Goal: Task Accomplishment & Management: Manage account settings

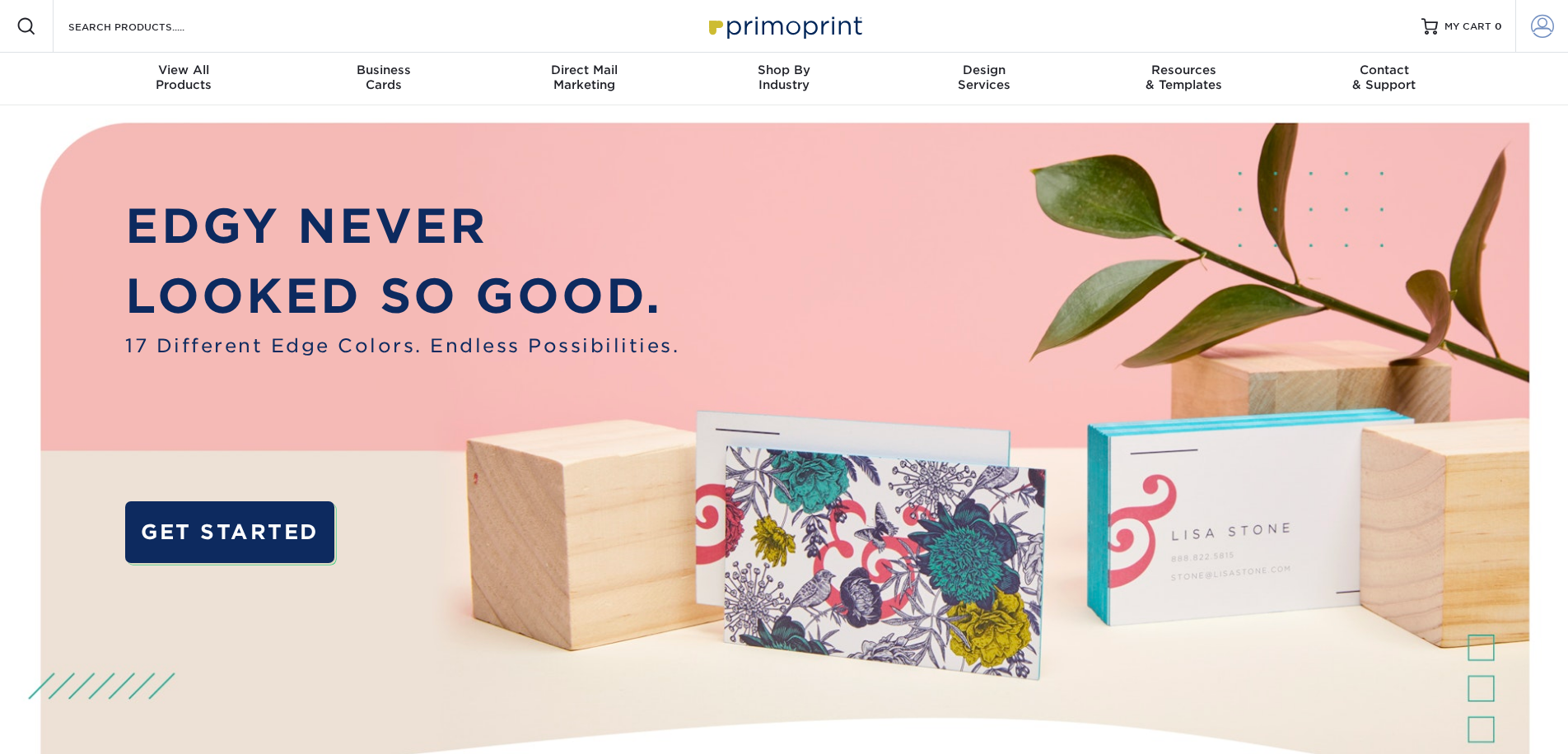
click at [1540, 24] on span at bounding box center [1543, 26] width 23 height 23
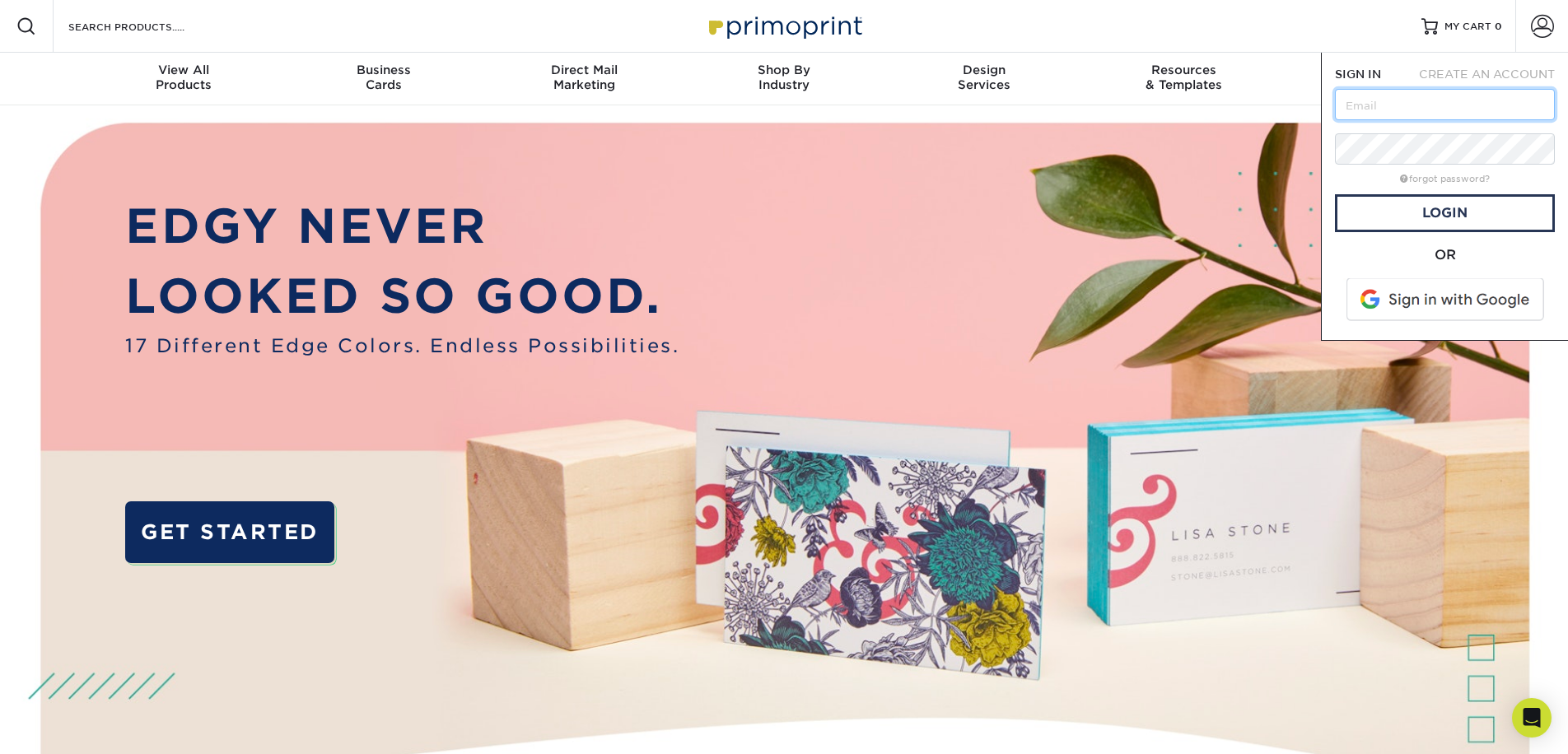
type input "cbrotbeck@daytonlife.org"
click at [1382, 207] on link "Login" at bounding box center [1445, 213] width 220 height 38
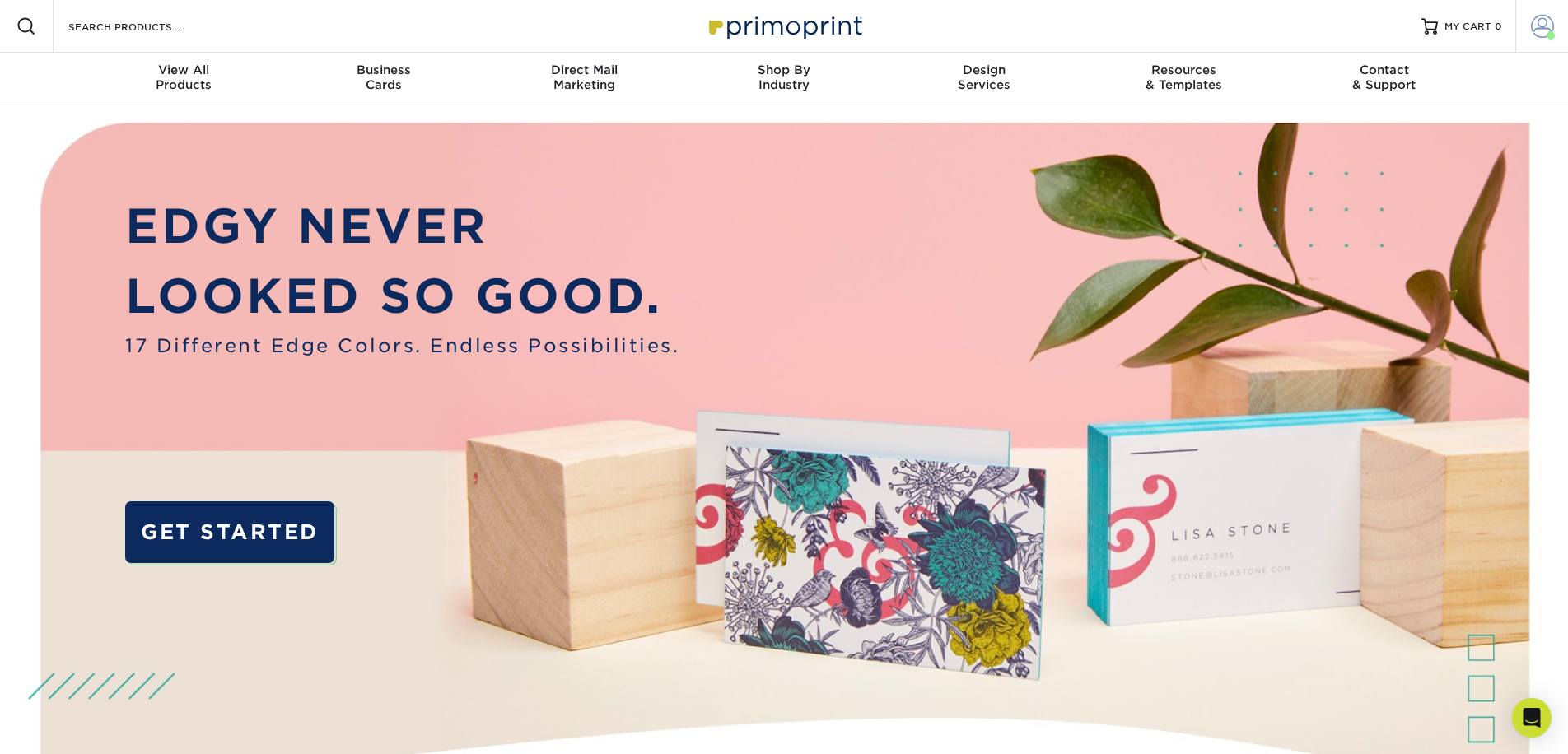
click at [1538, 23] on span at bounding box center [1543, 26] width 23 height 23
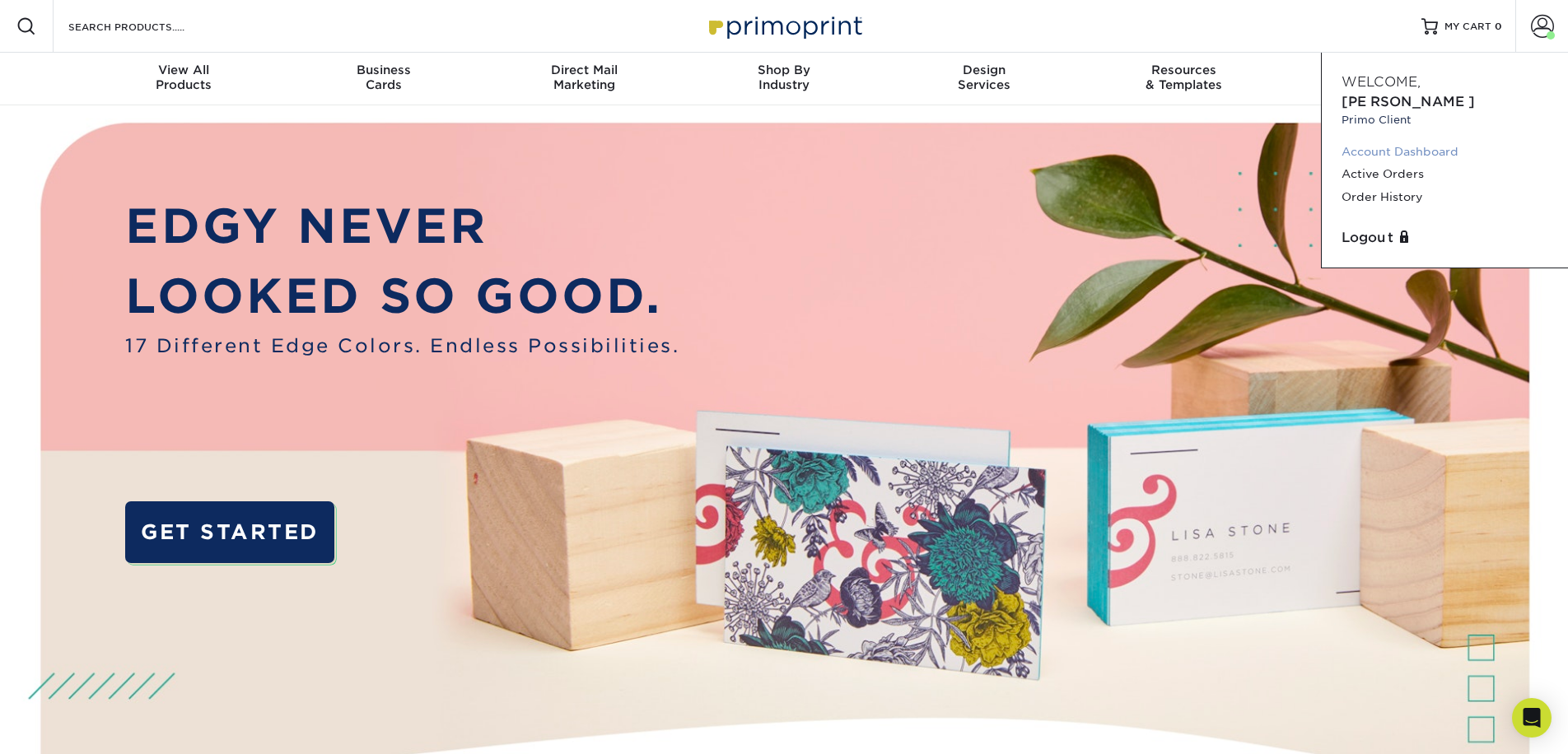
click at [1426, 141] on link "Account Dashboard" at bounding box center [1445, 153] width 207 height 23
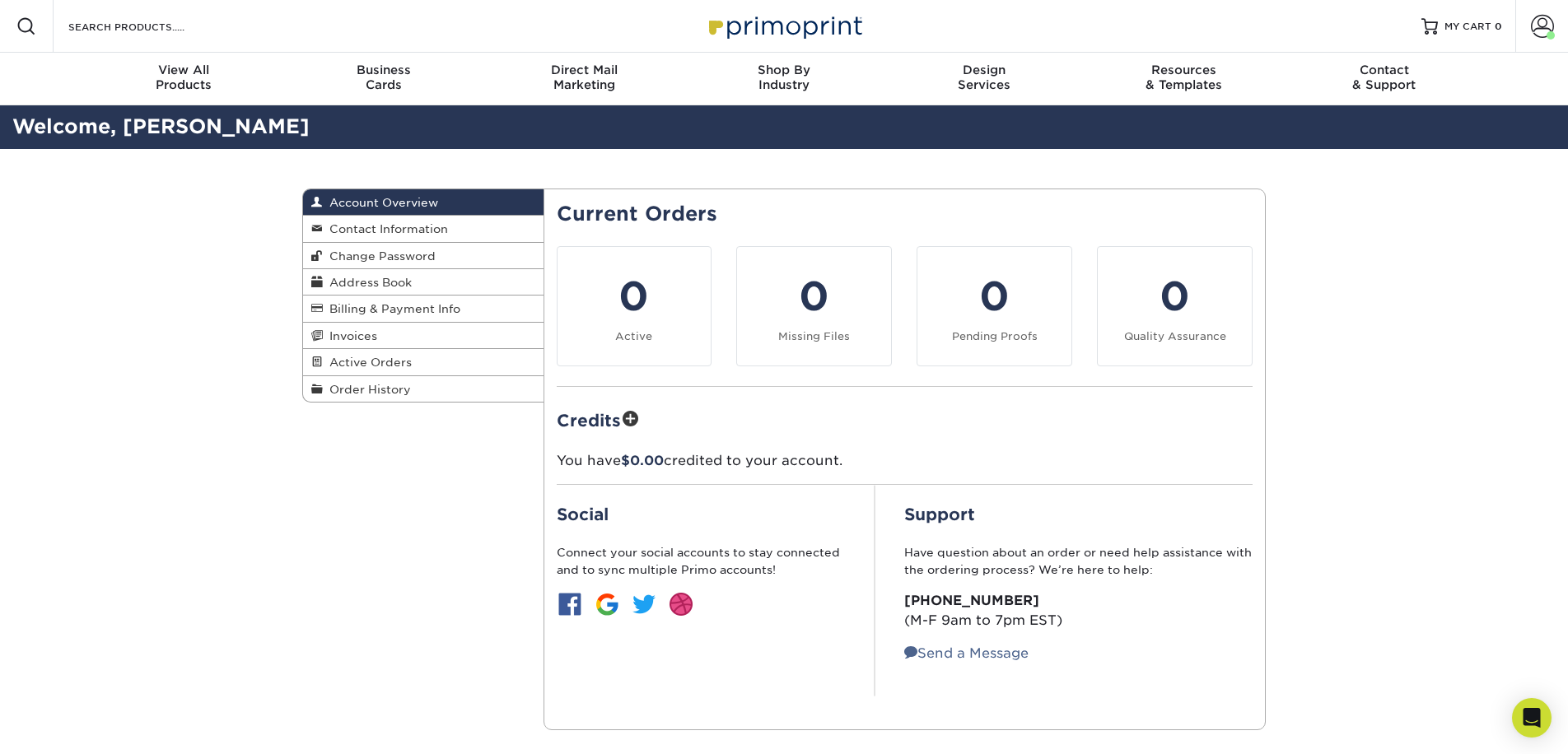
scroll to position [0, 1]
click at [384, 383] on span "Order History" at bounding box center [368, 389] width 88 height 13
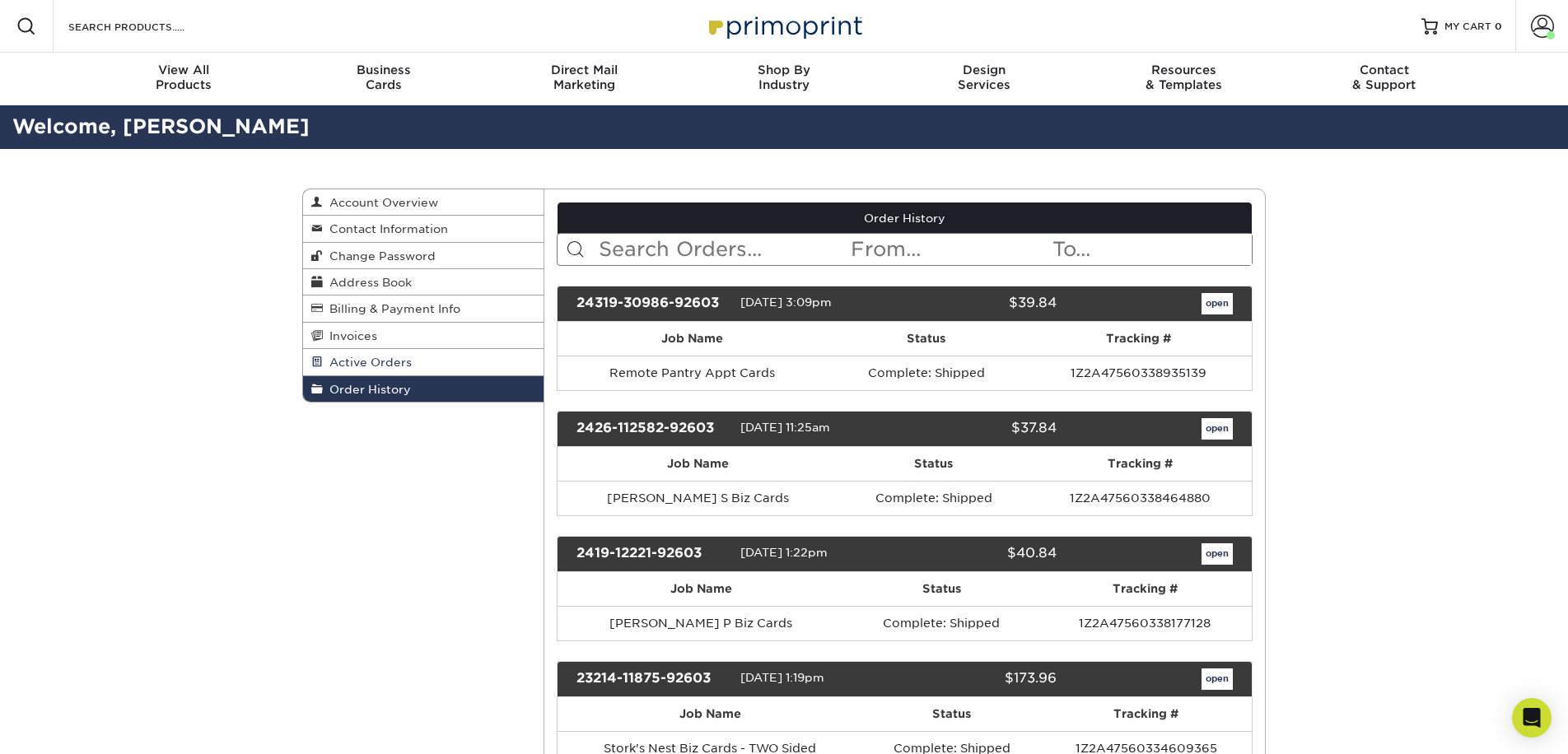
click at [381, 356] on span "Active Orders" at bounding box center [368, 362] width 89 height 13
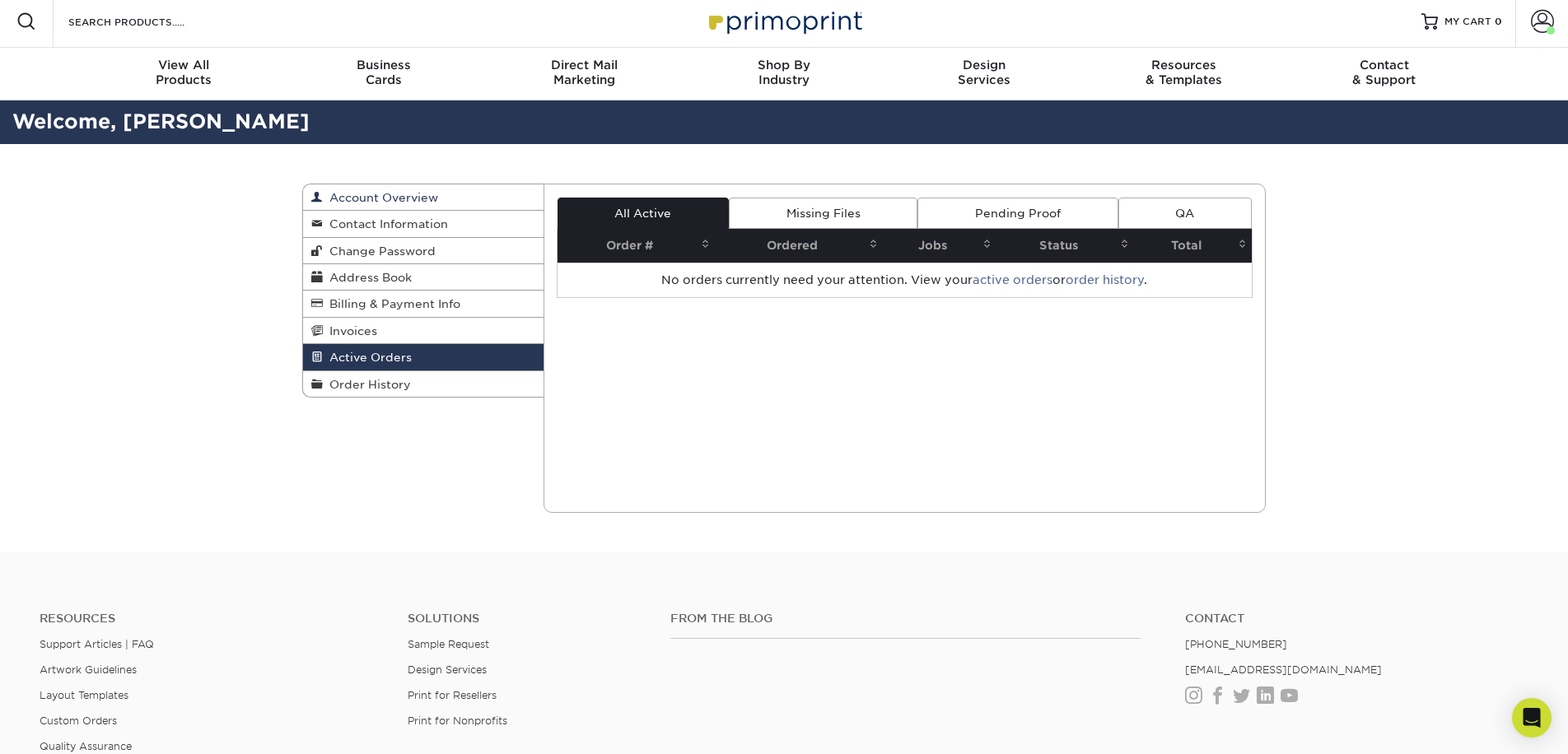
click at [372, 200] on span "Account Overview" at bounding box center [381, 197] width 115 height 13
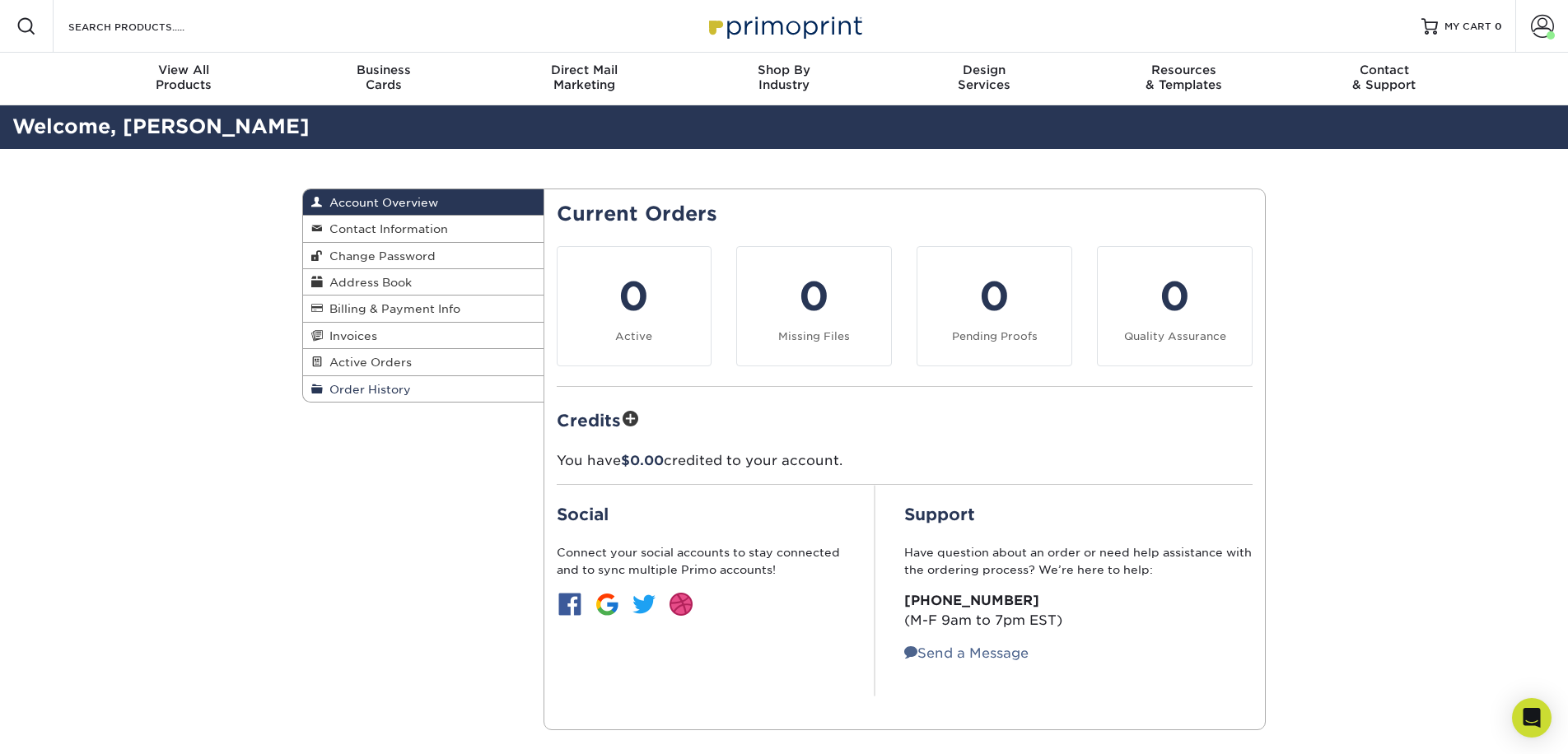
scroll to position [3, 0]
click at [634, 414] on span at bounding box center [631, 419] width 19 height 23
click at [408, 387] on span "Order History" at bounding box center [368, 389] width 88 height 13
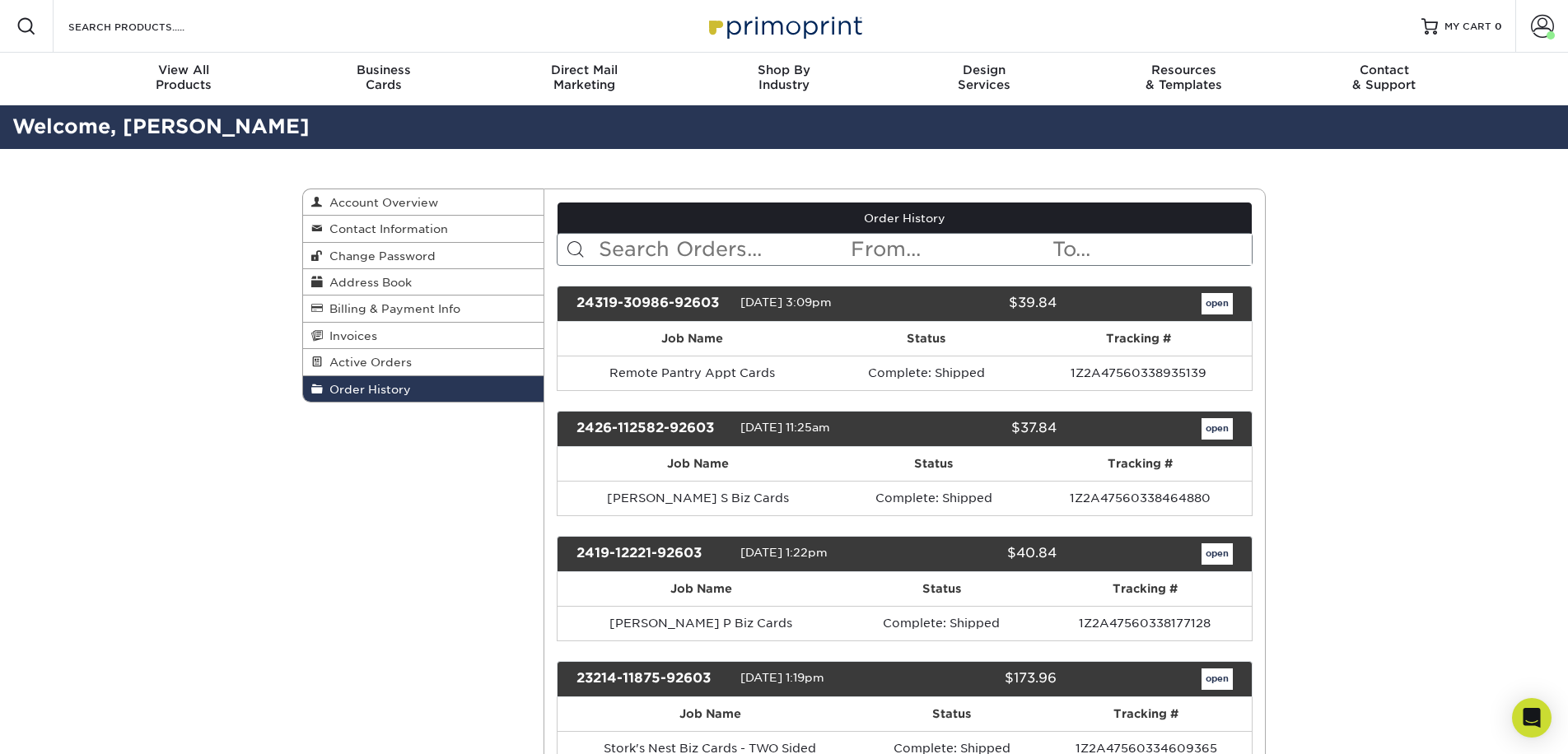
click at [1214, 432] on link "open" at bounding box center [1217, 429] width 31 height 22
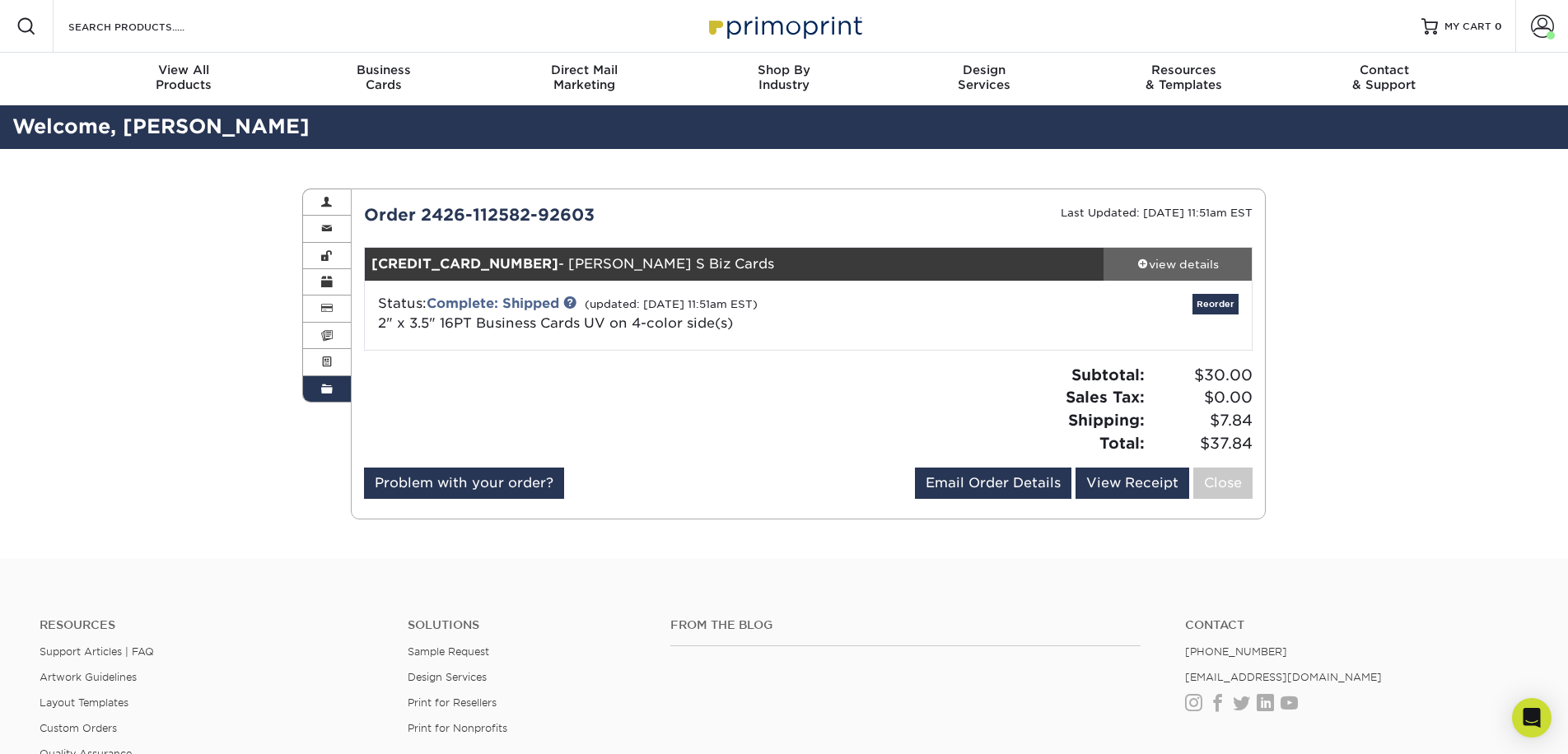
click at [1170, 266] on div "view details" at bounding box center [1177, 264] width 148 height 16
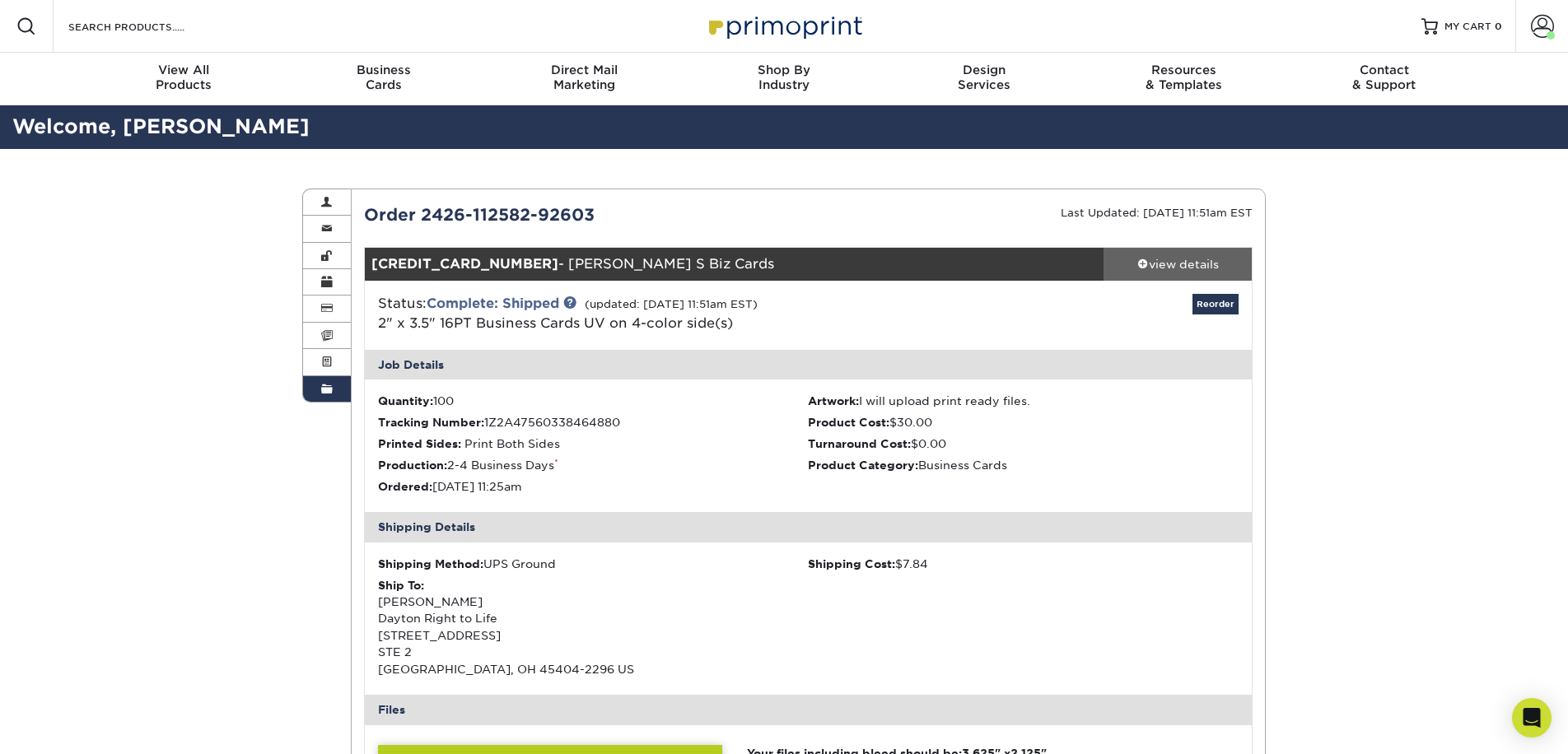
click at [1168, 267] on div "view details" at bounding box center [1177, 264] width 148 height 16
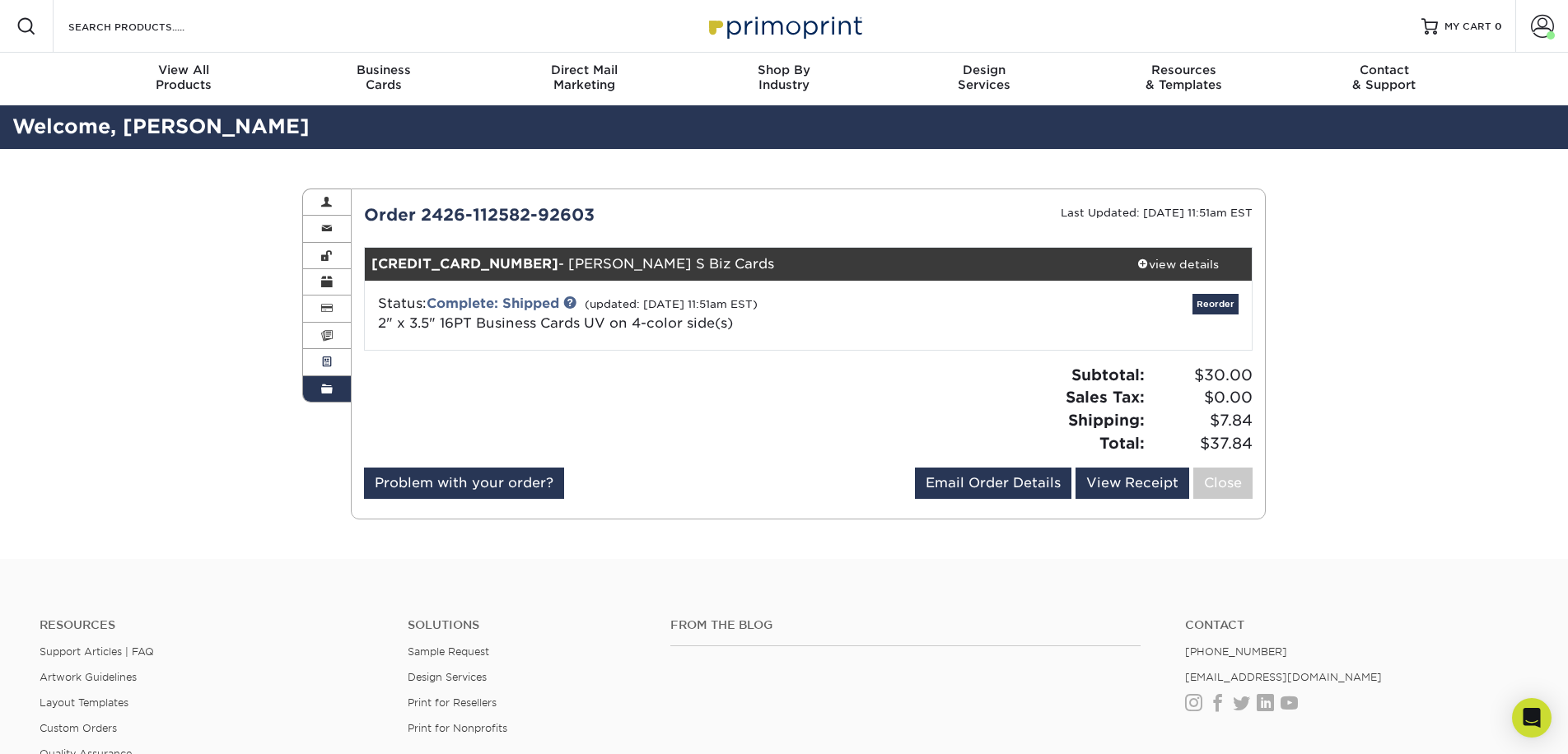
click at [330, 365] on span at bounding box center [327, 362] width 11 height 13
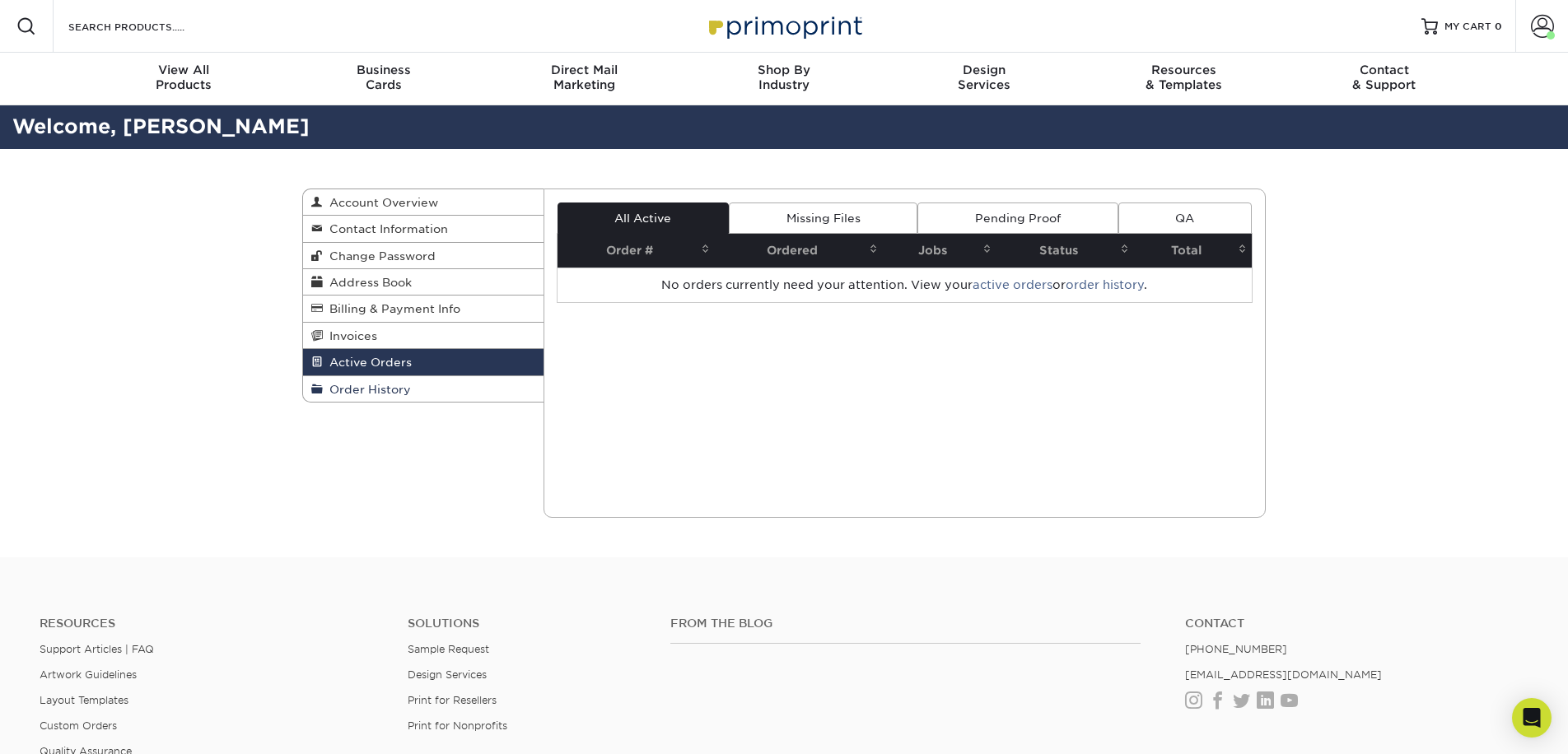
click at [336, 385] on span "Order History" at bounding box center [368, 389] width 88 height 13
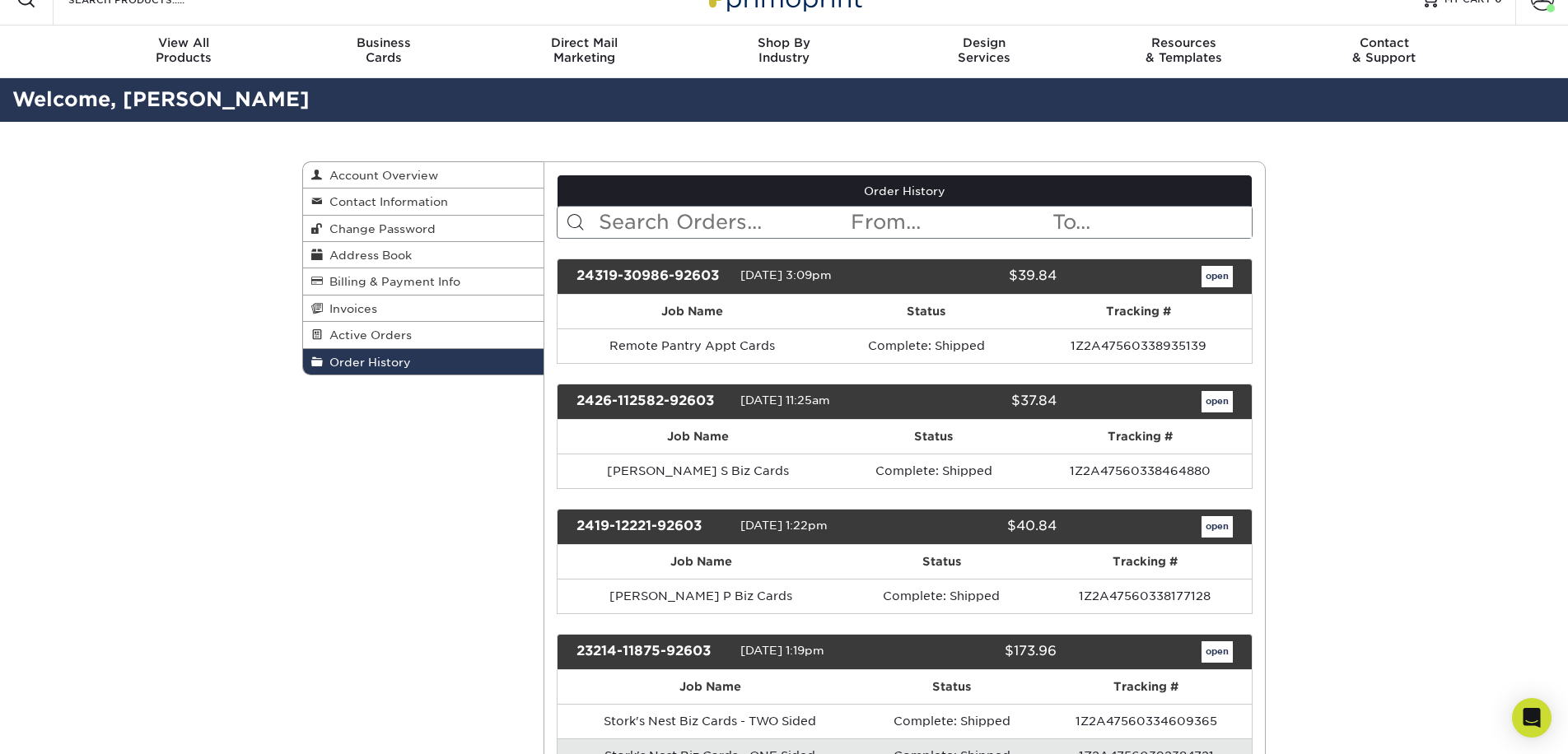
scroll to position [28, 0]
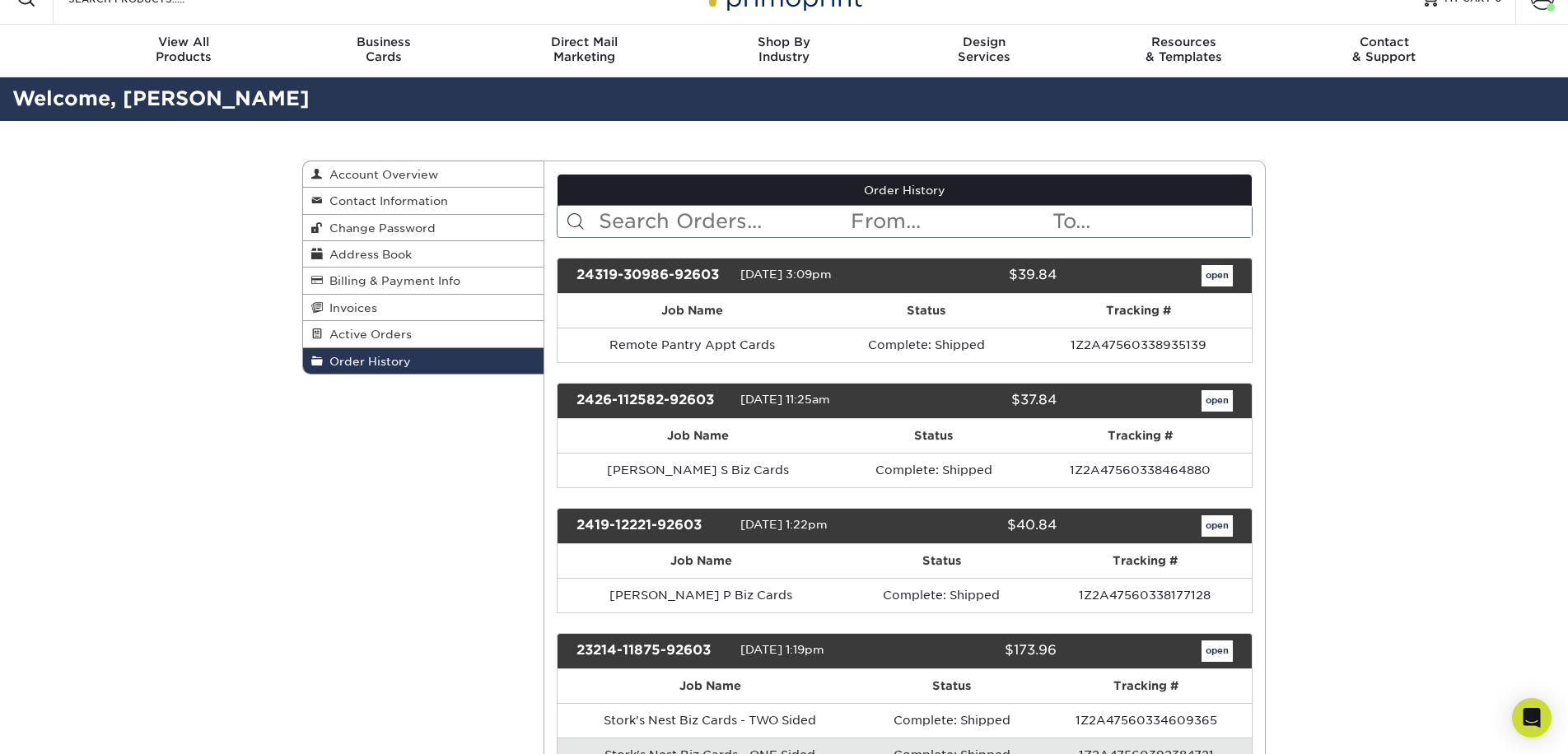
click at [1206, 273] on link "open" at bounding box center [1217, 276] width 31 height 22
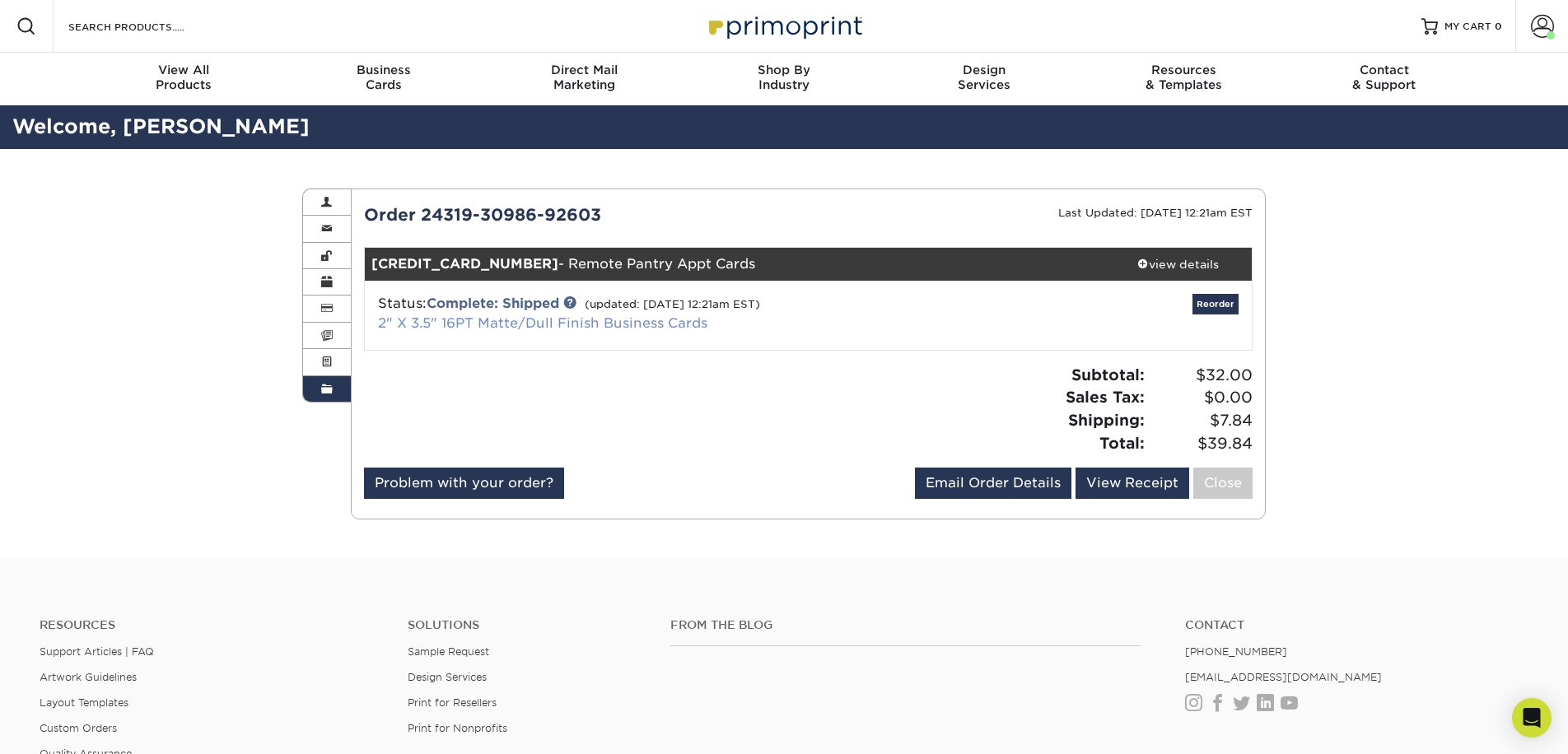
click at [628, 320] on link "2" X 3.5" 16PT Matte/Dull Finish Business Cards" at bounding box center [543, 323] width 329 height 16
click at [1165, 265] on div "view details" at bounding box center [1177, 264] width 148 height 16
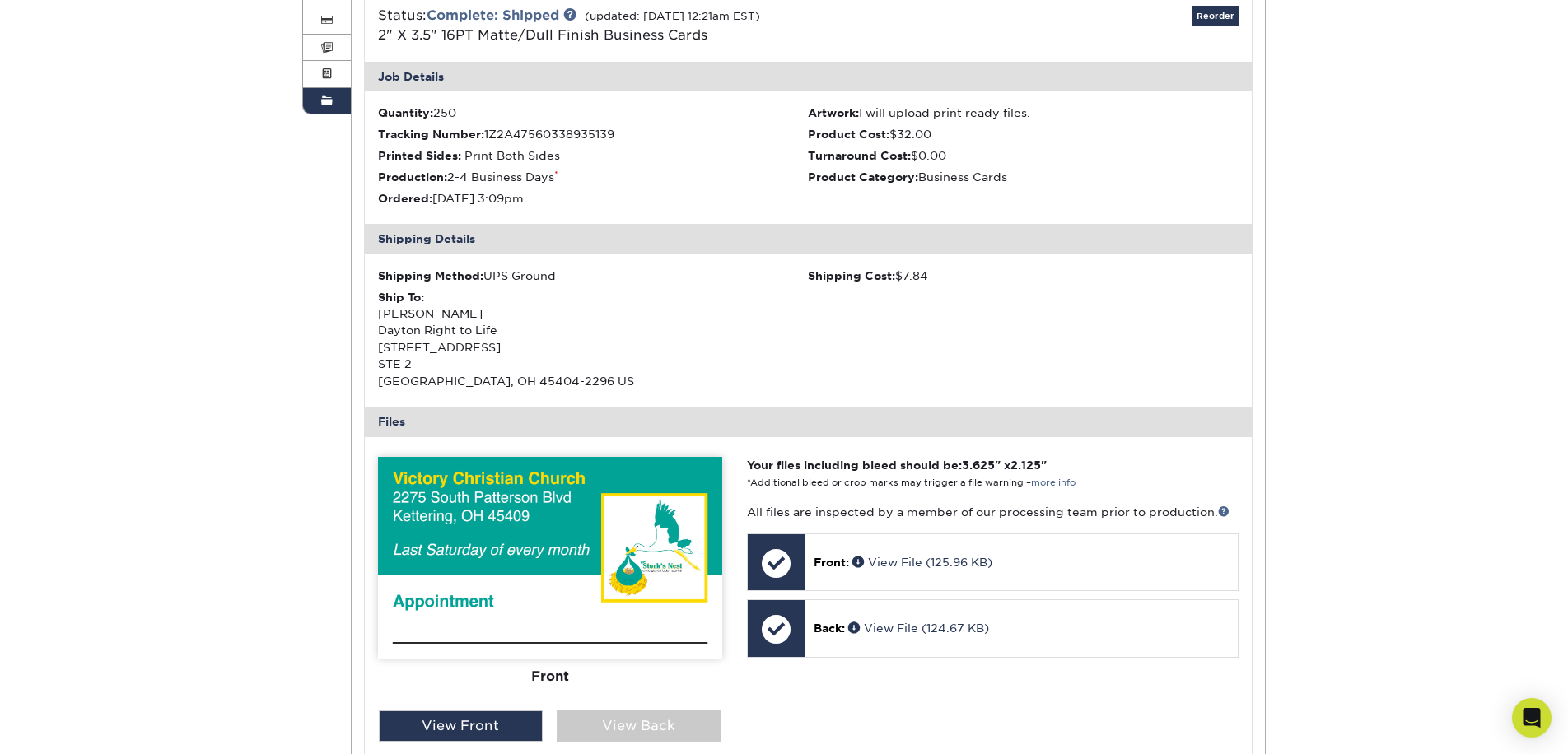
scroll to position [348, 0]
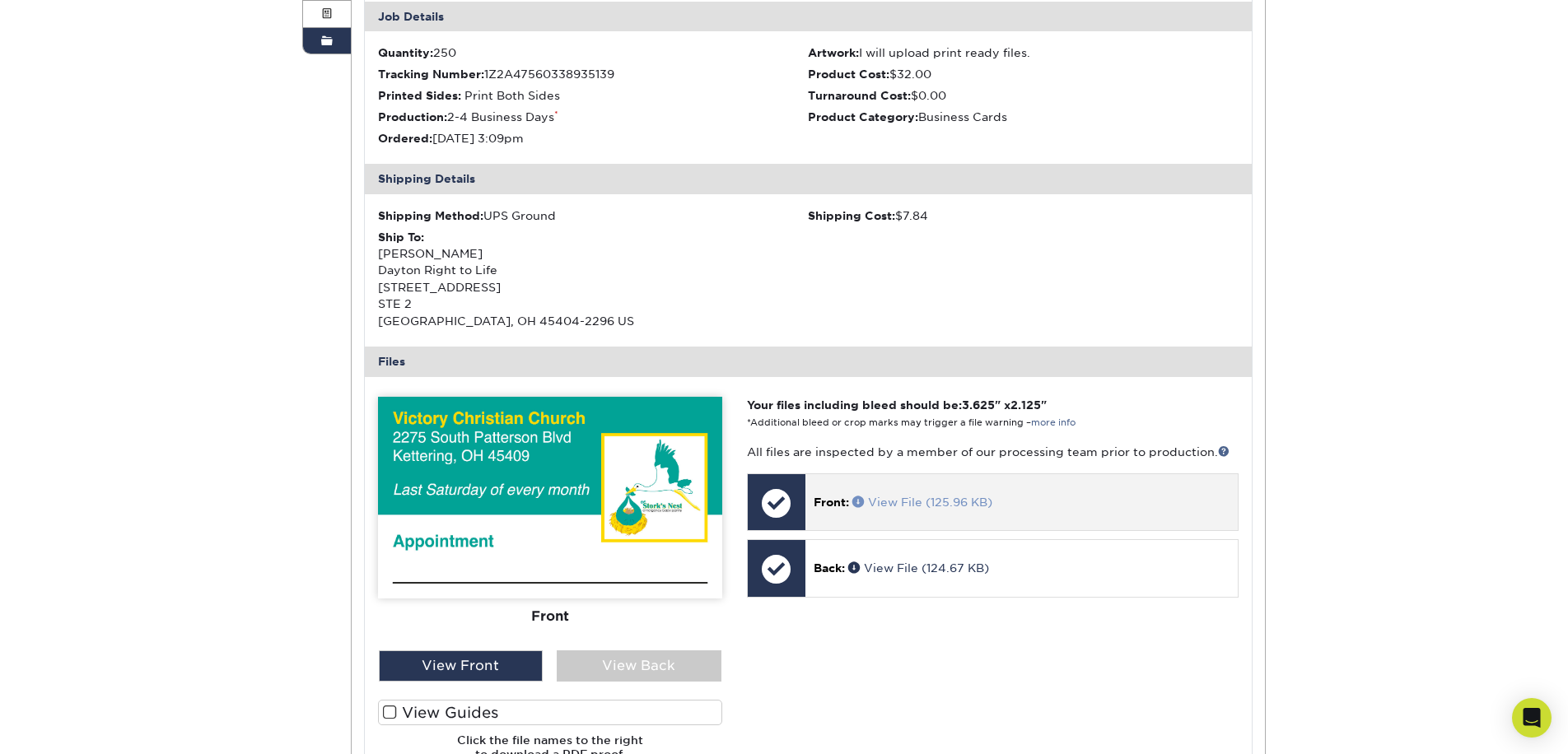
click at [926, 497] on link "View File (125.96 KB)" at bounding box center [923, 502] width 140 height 13
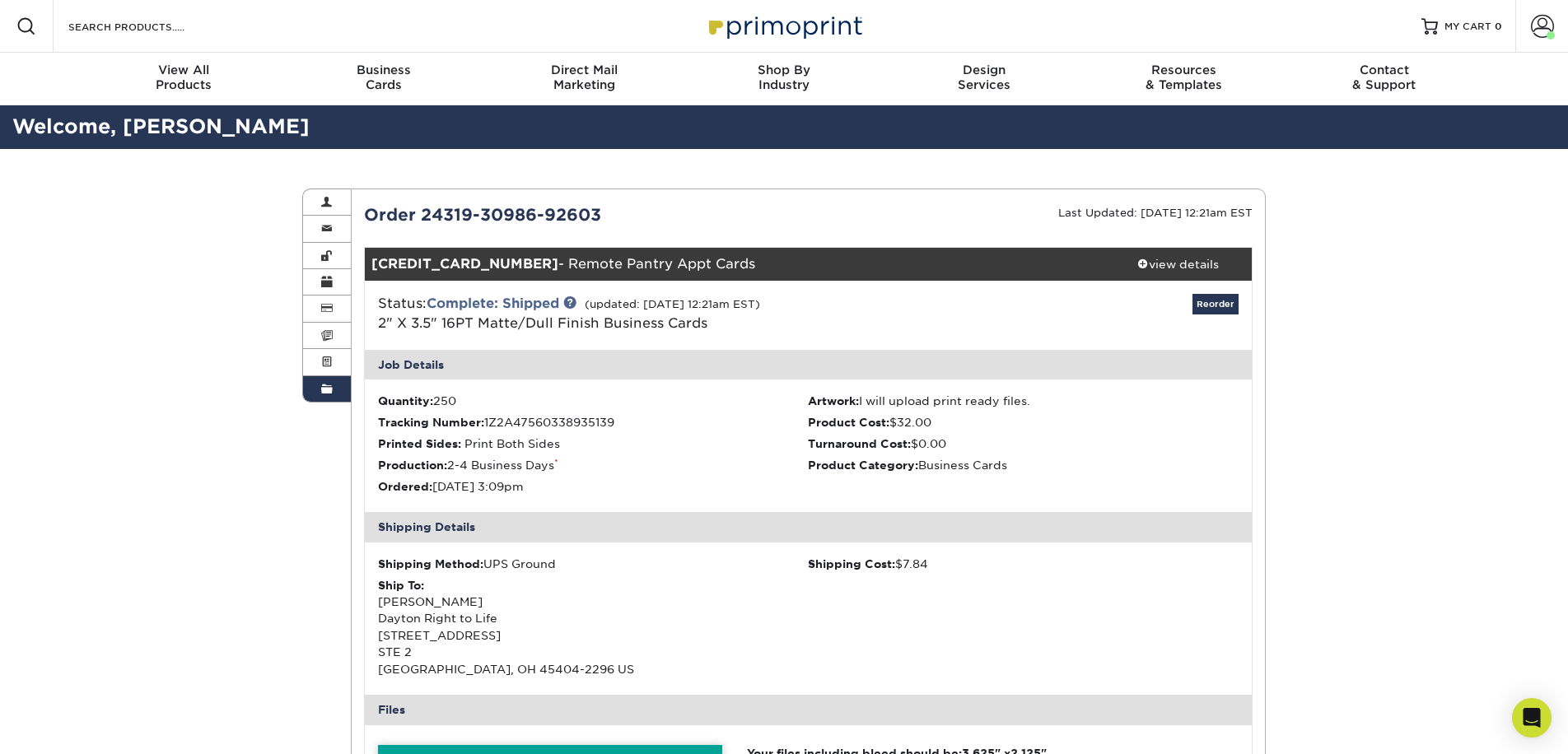
scroll to position [0, 0]
click at [1540, 23] on span at bounding box center [1543, 26] width 23 height 23
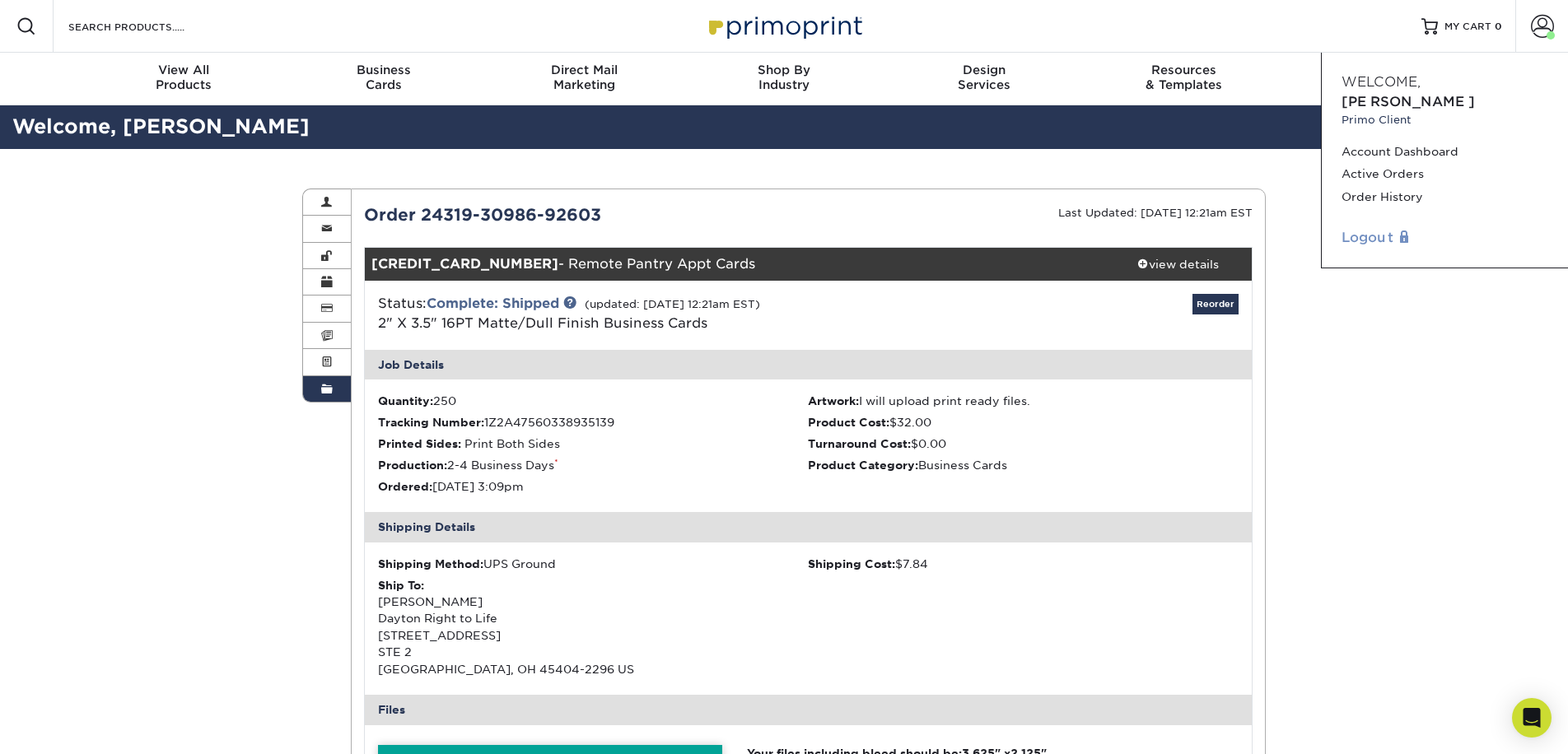
click at [1372, 228] on link "Logout" at bounding box center [1445, 237] width 207 height 20
